Goal: Information Seeking & Learning: Learn about a topic

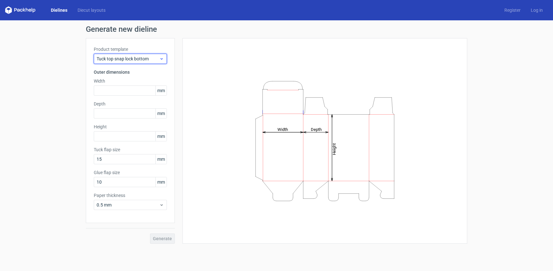
click at [147, 60] on span "Tuck top snap lock bottom" at bounding box center [128, 59] width 63 height 6
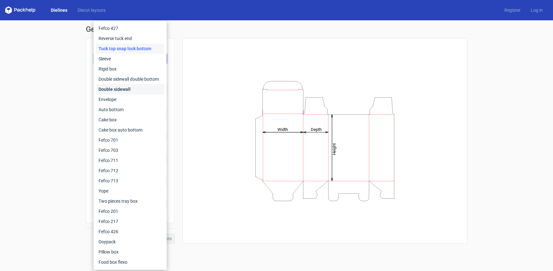
click at [118, 90] on div "Double sidewall" at bounding box center [130, 89] width 68 height 10
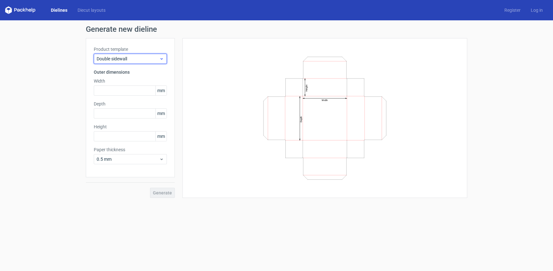
click at [158, 63] on div "Double sidewall" at bounding box center [130, 59] width 73 height 10
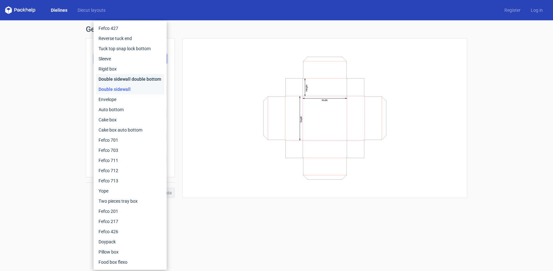
click at [146, 80] on div "Double sidewall double bottom" at bounding box center [130, 79] width 68 height 10
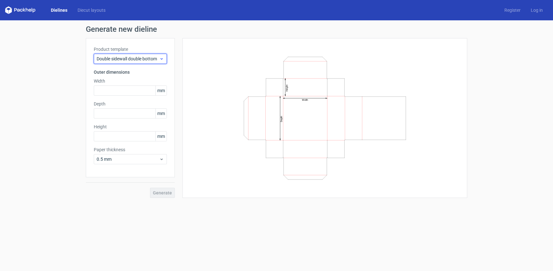
click at [151, 58] on span "Double sidewall double bottom" at bounding box center [128, 59] width 63 height 6
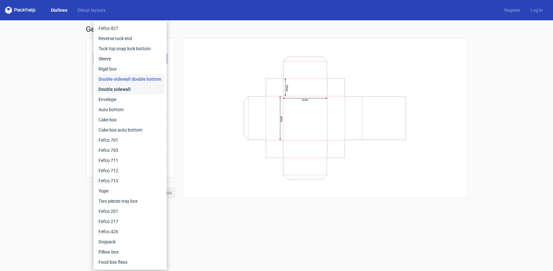
click at [129, 88] on div "Double sidewall" at bounding box center [130, 89] width 68 height 10
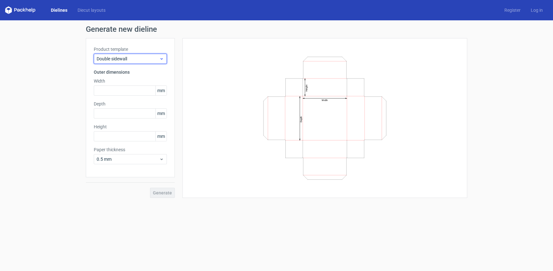
click at [135, 57] on span "Double sidewall" at bounding box center [128, 59] width 63 height 6
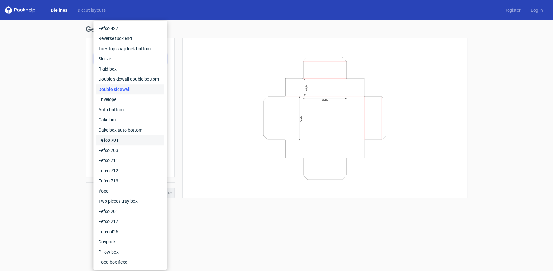
click at [121, 140] on div "Fefco 701" at bounding box center [130, 140] width 68 height 10
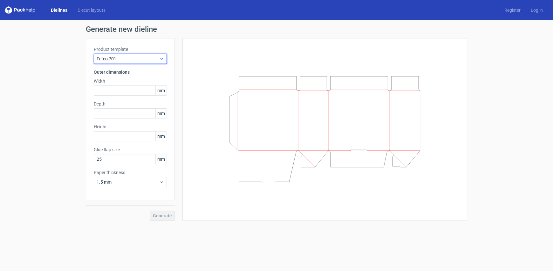
click at [111, 63] on div "Fefco 701" at bounding box center [130, 59] width 73 height 10
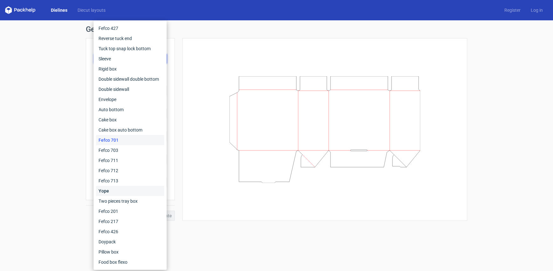
click at [114, 189] on div "Yope" at bounding box center [130, 191] width 68 height 10
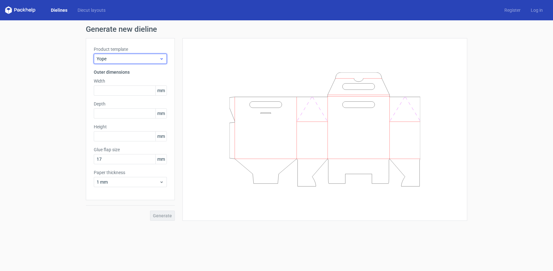
click at [121, 58] on span "Yope" at bounding box center [128, 59] width 63 height 6
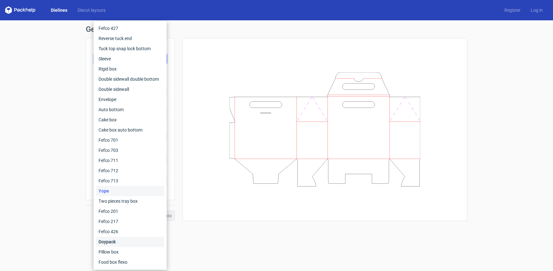
click at [116, 243] on div "Doypack" at bounding box center [130, 242] width 68 height 10
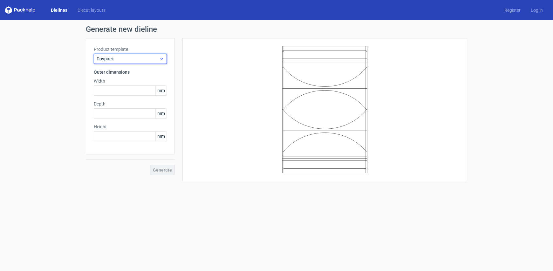
click at [115, 55] on div "Doypack" at bounding box center [130, 59] width 73 height 10
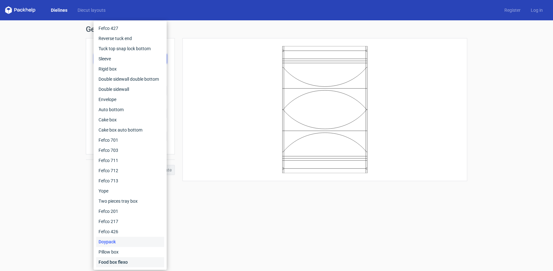
click at [126, 262] on div "Food box flexo" at bounding box center [130, 262] width 68 height 10
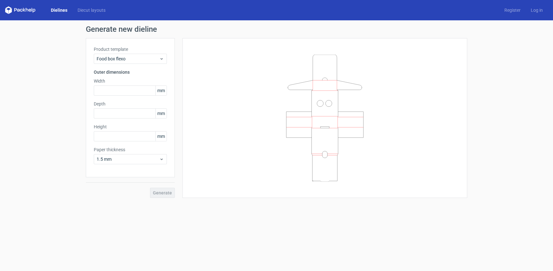
click at [117, 64] on div "Product template Food box flexo Outer dimensions Width mm Depth mm Height mm Pa…" at bounding box center [130, 107] width 89 height 139
click at [116, 59] on span "Food box flexo" at bounding box center [128, 59] width 63 height 6
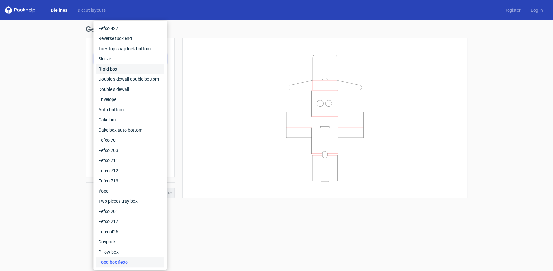
click at [108, 69] on div "Rigid box" at bounding box center [130, 69] width 68 height 10
